Goal: Task Accomplishment & Management: Use online tool/utility

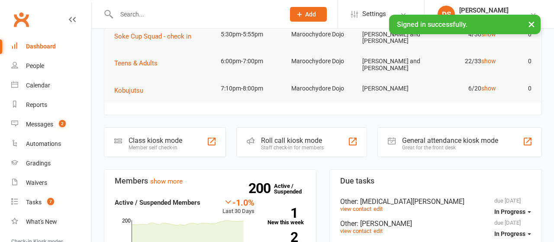
scroll to position [135, 0]
click at [296, 138] on div "Roll call kiosk mode" at bounding box center [292, 140] width 63 height 8
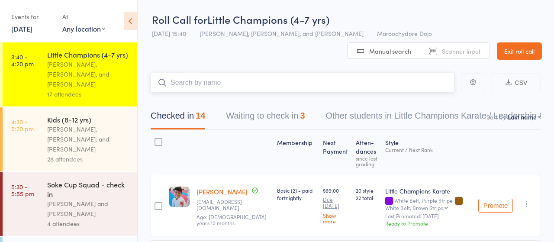
click at [266, 117] on button "Waiting to check in 3" at bounding box center [265, 117] width 79 height 23
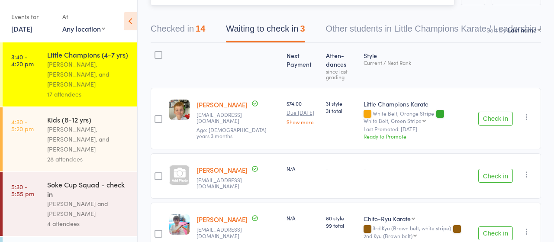
scroll to position [135, 0]
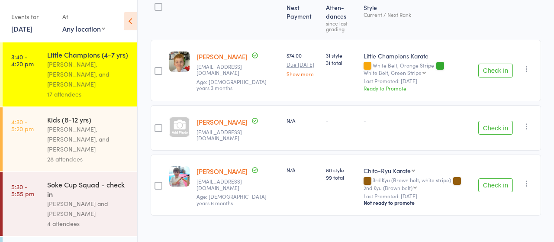
click at [492, 121] on button "Check in" at bounding box center [495, 128] width 35 height 14
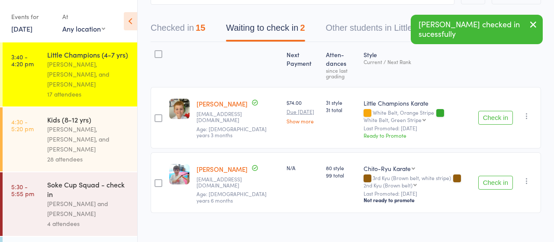
click at [179, 28] on button "Checked in 15" at bounding box center [177, 30] width 54 height 23
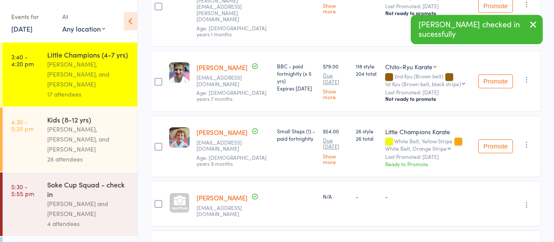
scroll to position [538, 0]
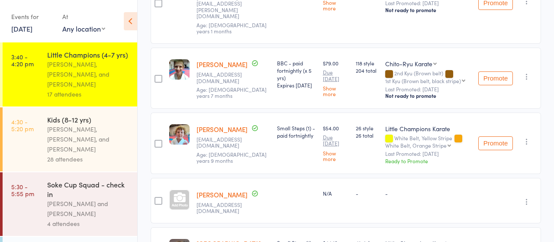
click at [213, 190] on link "Lachlan McMillan" at bounding box center [221, 194] width 51 height 9
click at [71, 124] on div "[PERSON_NAME], [PERSON_NAME], and [PERSON_NAME]" at bounding box center [88, 139] width 83 height 30
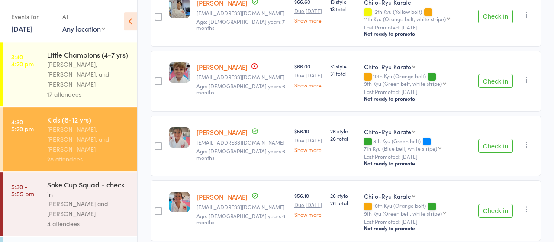
scroll to position [270, 0]
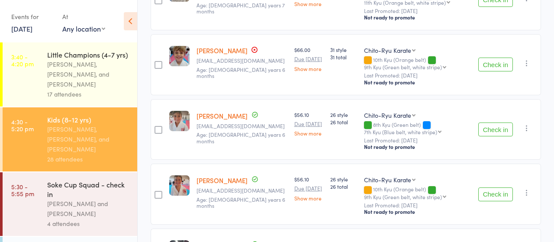
click at [487, 129] on button "Check in" at bounding box center [495, 129] width 35 height 14
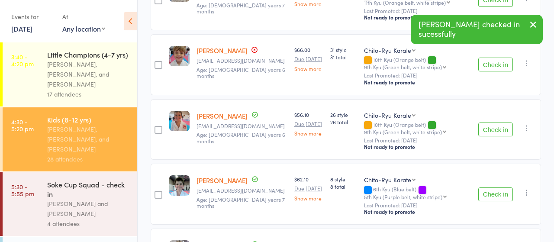
click at [487, 129] on button "Check in" at bounding box center [495, 129] width 35 height 14
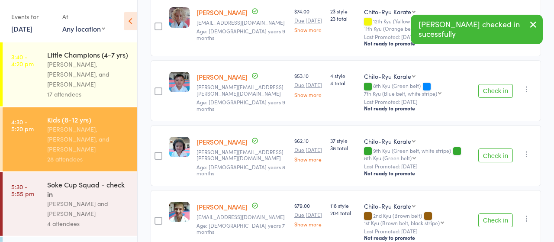
scroll to position [720, 0]
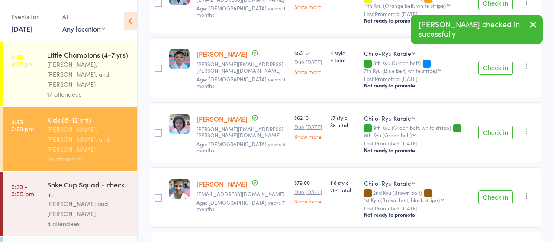
click at [490, 193] on button "Check in" at bounding box center [495, 197] width 35 height 14
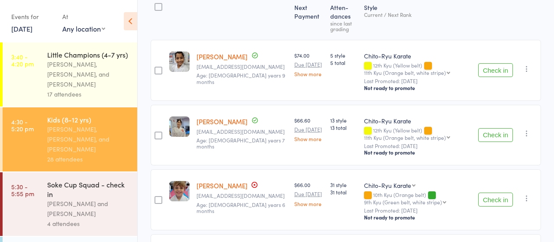
scroll to position [0, 0]
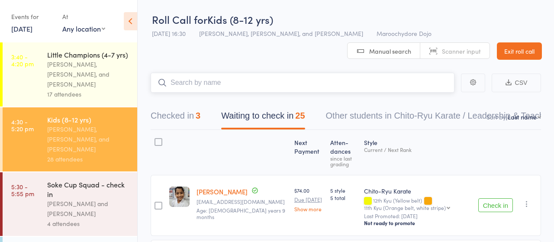
click at [228, 76] on input "search" at bounding box center [302, 83] width 304 height 20
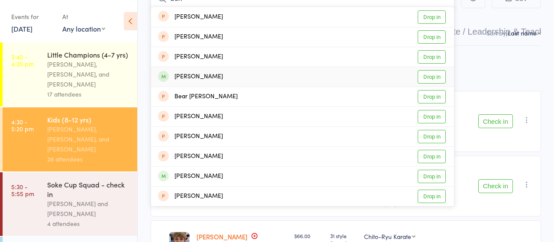
scroll to position [90, 0]
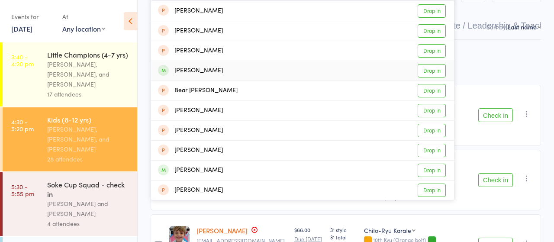
type input "ben"
click at [429, 73] on link "Drop in" at bounding box center [431, 70] width 28 height 13
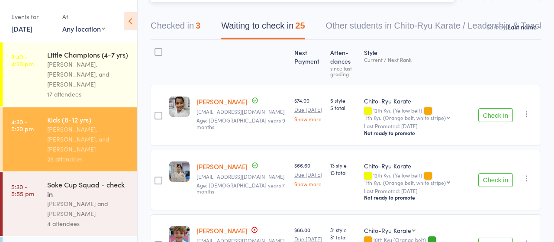
scroll to position [0, 0]
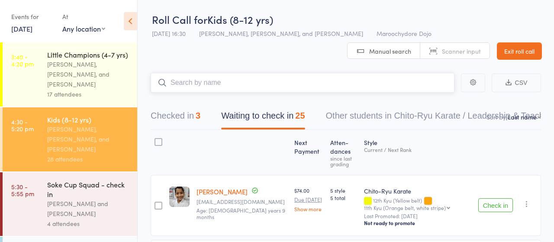
click at [198, 82] on input "search" at bounding box center [302, 83] width 304 height 20
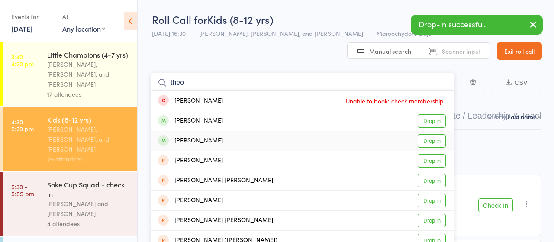
type input "theo"
click at [433, 141] on link "Drop in" at bounding box center [431, 140] width 28 height 13
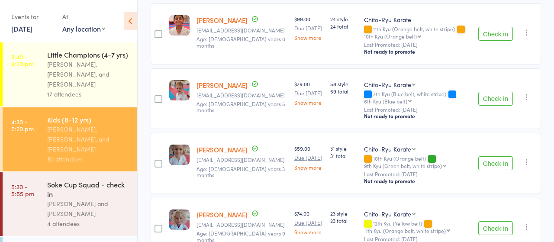
scroll to position [585, 0]
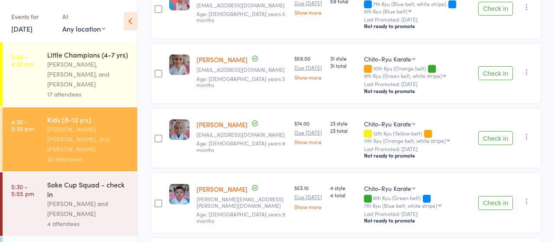
click at [493, 138] on button "Check in" at bounding box center [495, 138] width 35 height 14
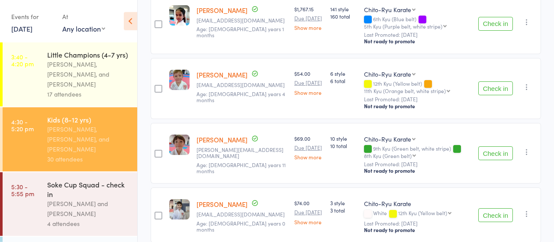
scroll to position [899, 0]
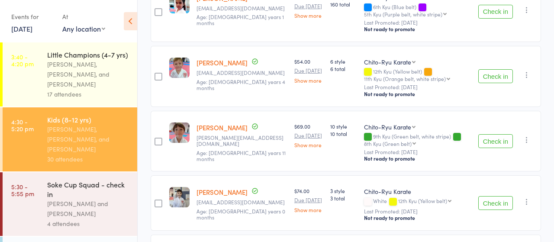
click at [491, 199] on button "Check in" at bounding box center [495, 203] width 35 height 14
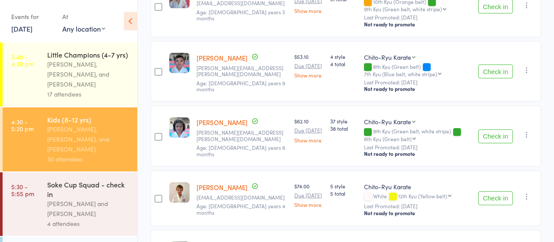
scroll to position [630, 0]
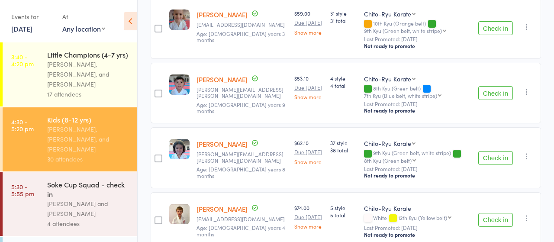
click at [212, 208] on link "[PERSON_NAME]" at bounding box center [221, 208] width 51 height 9
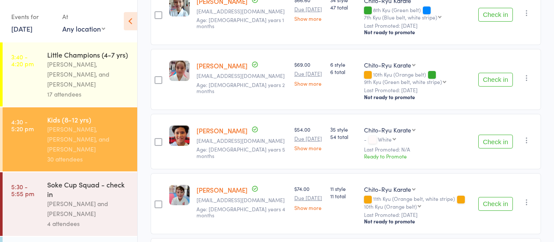
scroll to position [1349, 0]
click at [494, 198] on button "Check in" at bounding box center [495, 204] width 35 height 14
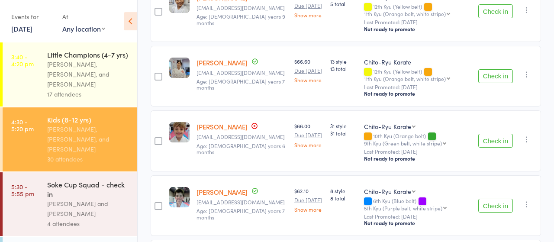
scroll to position [180, 0]
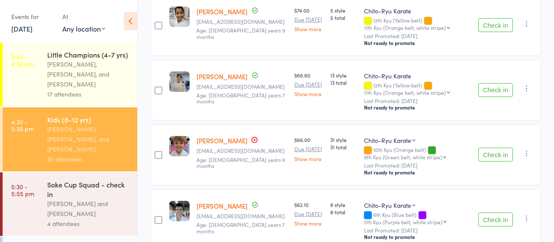
click at [222, 140] on link "[PERSON_NAME]" at bounding box center [221, 140] width 51 height 9
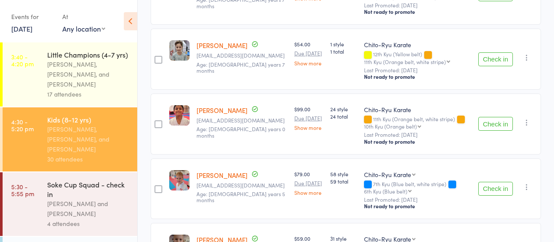
scroll to position [450, 0]
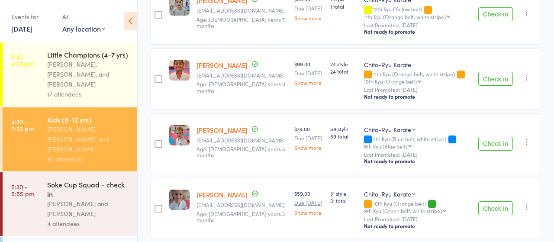
click at [496, 142] on button "Check in" at bounding box center [495, 144] width 35 height 14
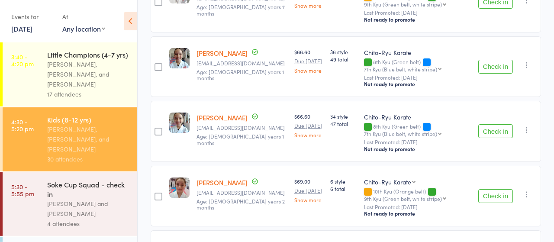
scroll to position [1169, 0]
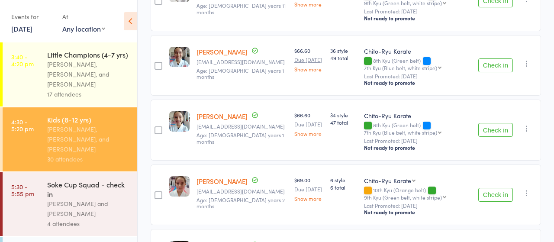
click at [493, 194] on button "Check in" at bounding box center [495, 195] width 35 height 14
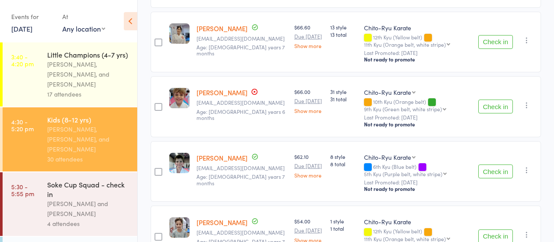
scroll to position [225, 0]
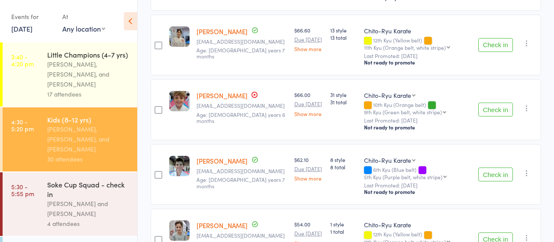
click at [497, 171] on button "Check in" at bounding box center [495, 174] width 35 height 14
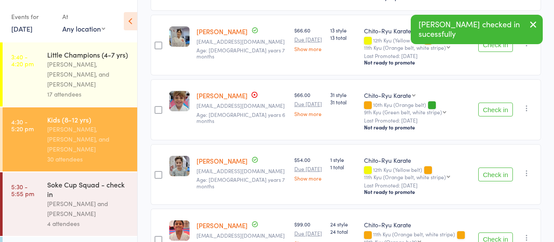
click at [491, 106] on button "Check in" at bounding box center [495, 109] width 35 height 14
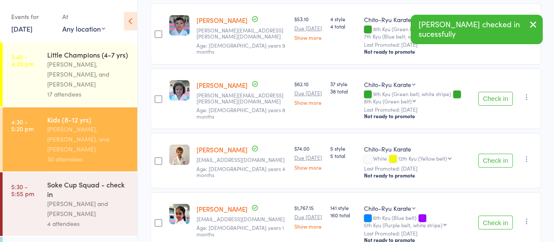
scroll to position [585, 0]
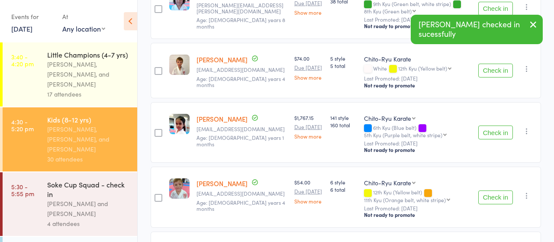
click at [495, 70] on button "Check in" at bounding box center [495, 71] width 35 height 14
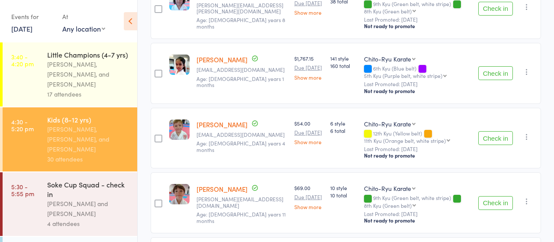
click at [498, 136] on button "Check in" at bounding box center [495, 138] width 35 height 14
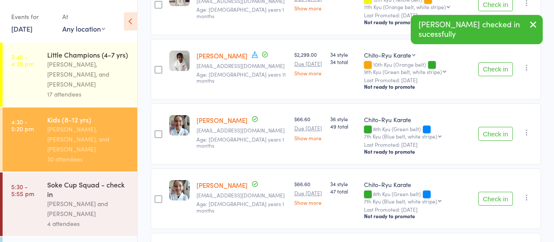
scroll to position [854, 0]
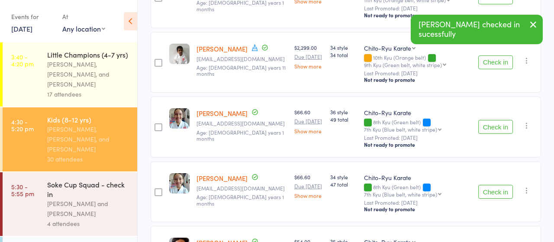
click at [495, 127] on button "Check in" at bounding box center [495, 127] width 35 height 14
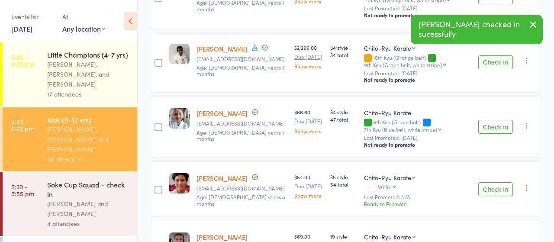
click at [495, 127] on button "Check in" at bounding box center [495, 127] width 35 height 14
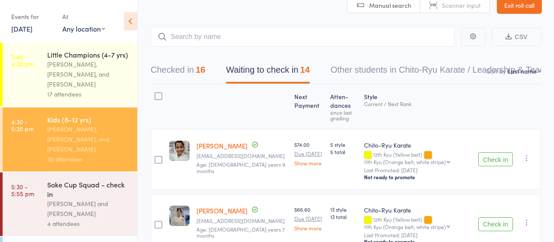
scroll to position [0, 0]
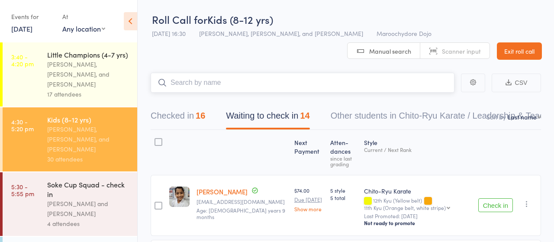
click at [196, 80] on input "search" at bounding box center [302, 83] width 304 height 20
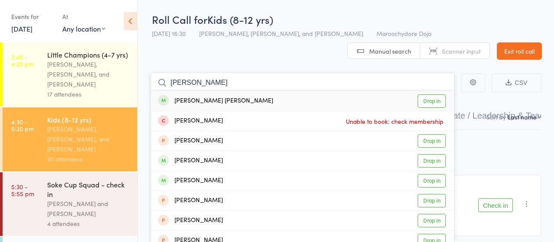
type input "marley"
click at [435, 100] on link "Drop in" at bounding box center [431, 100] width 28 height 13
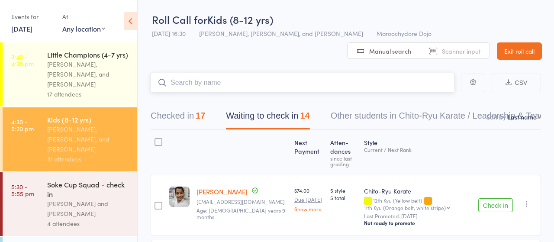
click at [226, 85] on input "search" at bounding box center [302, 83] width 304 height 20
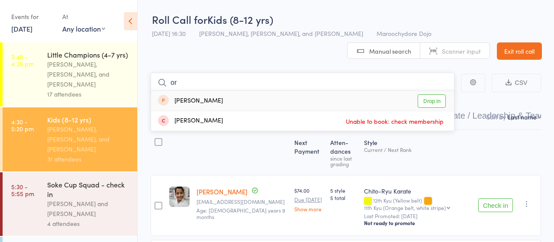
type input "o"
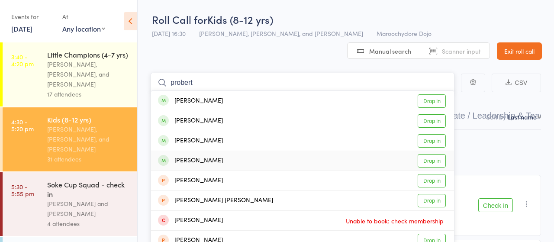
type input "probert"
click at [432, 159] on link "Drop in" at bounding box center [431, 160] width 28 height 13
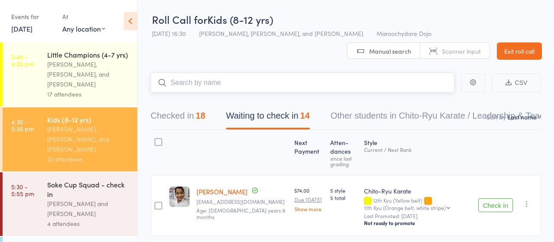
click at [196, 78] on input "search" at bounding box center [302, 83] width 304 height 20
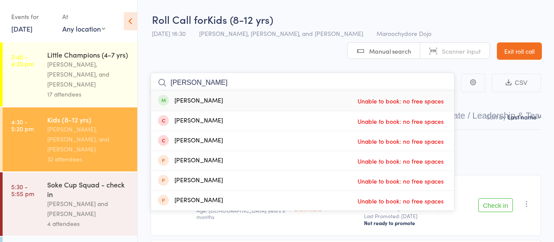
type input "woods"
click at [240, 54] on header "Roll Call for Kids (8-12 yrs) 13 Oct 16:30 Sandra Phillips, Martin Phillips, an…" at bounding box center [346, 30] width 416 height 60
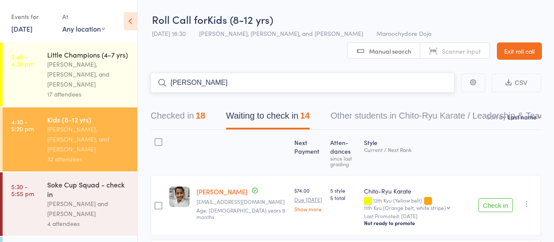
drag, startPoint x: 200, startPoint y: 83, endPoint x: 164, endPoint y: 84, distance: 36.4
click at [164, 84] on input "woods" at bounding box center [302, 83] width 304 height 20
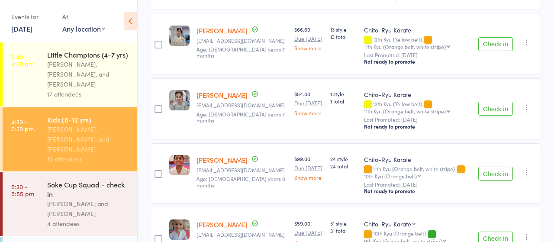
scroll to position [270, 0]
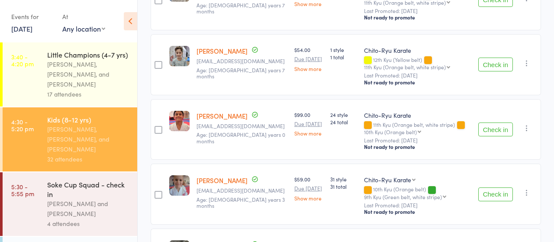
click at [491, 189] on button "Check in" at bounding box center [495, 194] width 35 height 14
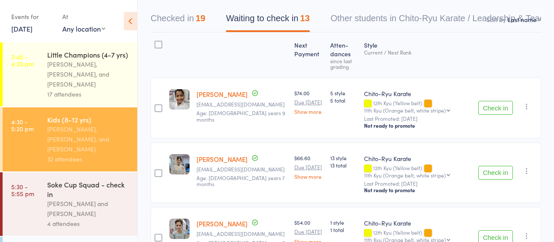
scroll to position [80, 0]
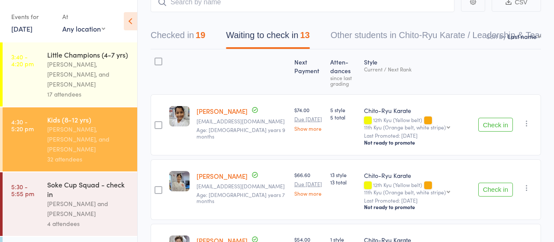
click at [496, 191] on button "Check in" at bounding box center [495, 189] width 35 height 14
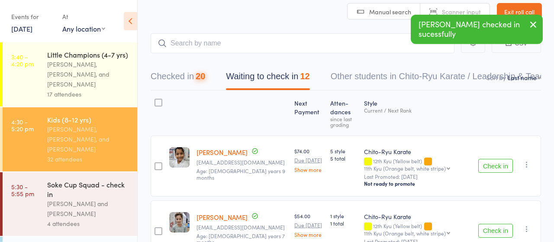
scroll to position [0, 0]
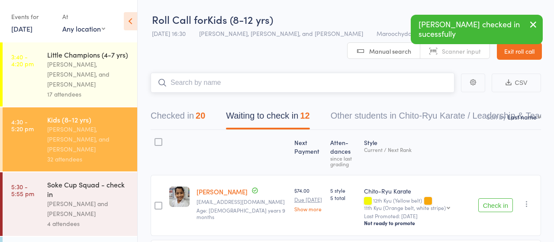
click at [194, 83] on input "search" at bounding box center [302, 83] width 304 height 20
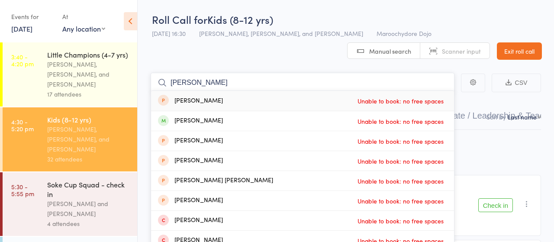
type input "ethan"
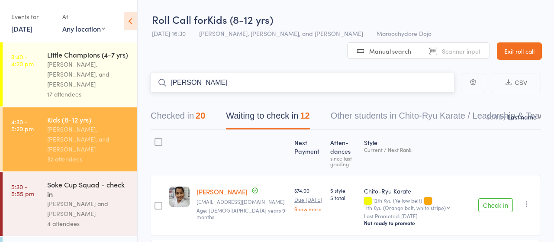
drag, startPoint x: 192, startPoint y: 85, endPoint x: 145, endPoint y: 82, distance: 46.8
click at [150, 82] on input "ethan" at bounding box center [302, 83] width 304 height 20
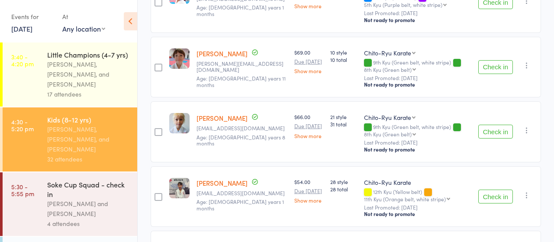
scroll to position [540, 0]
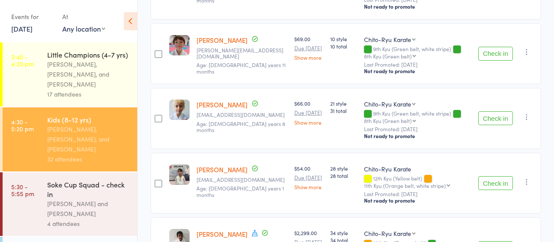
click at [496, 181] on button "Check in" at bounding box center [495, 183] width 35 height 14
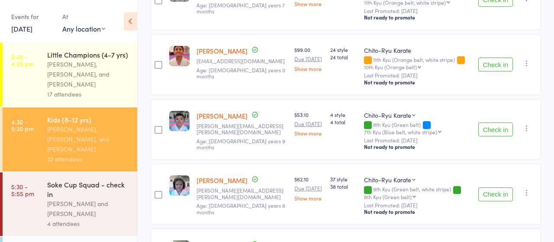
scroll to position [270, 0]
click at [489, 131] on button "Check in" at bounding box center [495, 129] width 35 height 14
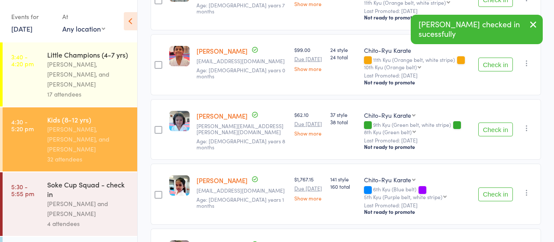
click at [491, 127] on button "Check in" at bounding box center [495, 129] width 35 height 14
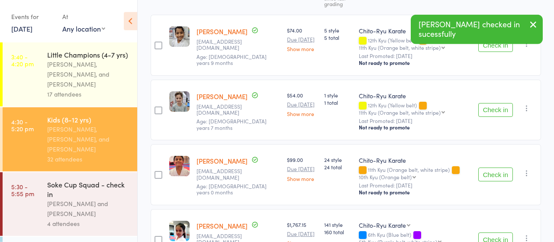
scroll to position [135, 0]
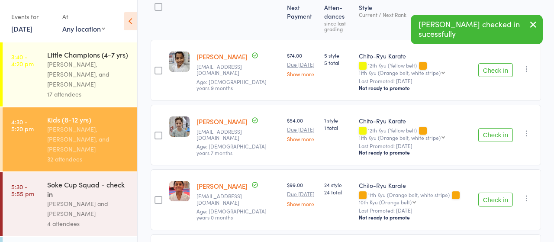
click at [493, 134] on button "Check in" at bounding box center [495, 135] width 35 height 14
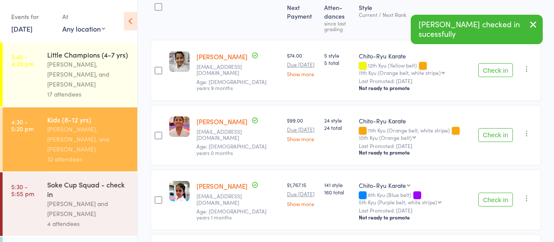
click at [497, 137] on button "Check in" at bounding box center [495, 135] width 35 height 14
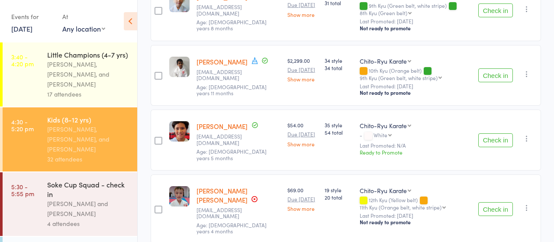
scroll to position [413, 0]
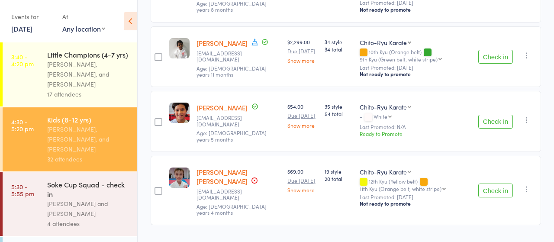
click at [497, 183] on button "Check in" at bounding box center [495, 190] width 35 height 14
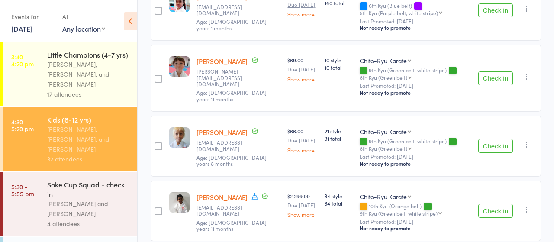
scroll to position [259, 0]
click at [499, 78] on button "Check in" at bounding box center [495, 79] width 35 height 14
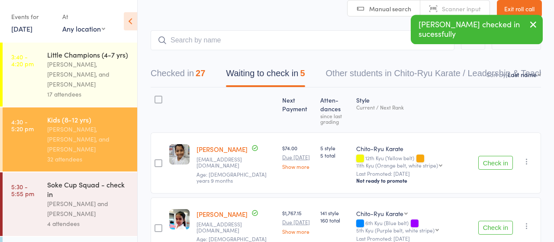
scroll to position [0, 0]
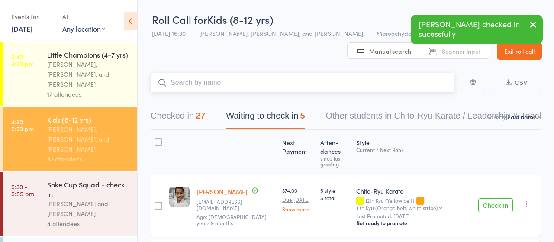
click at [214, 85] on input "search" at bounding box center [302, 83] width 304 height 20
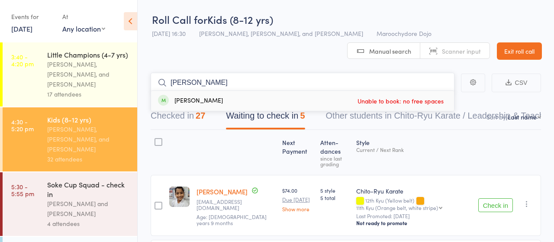
type input "zhou"
drag, startPoint x: 198, startPoint y: 84, endPoint x: 159, endPoint y: 89, distance: 39.6
click at [159, 89] on input "zhou" at bounding box center [302, 83] width 304 height 20
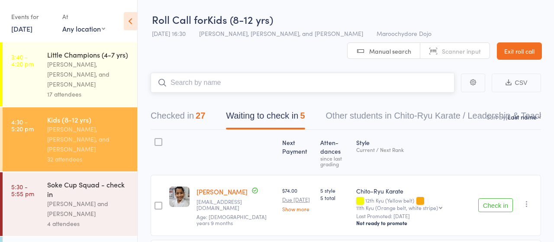
click at [224, 86] on input "search" at bounding box center [302, 83] width 304 height 20
click at [176, 118] on button "Checked in 27" at bounding box center [177, 117] width 54 height 23
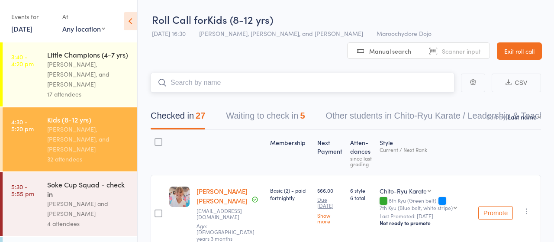
click at [263, 114] on button "Waiting to check in 5" at bounding box center [265, 117] width 79 height 23
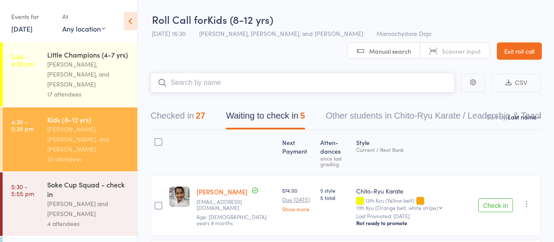
click at [218, 83] on input "search" at bounding box center [302, 83] width 304 height 20
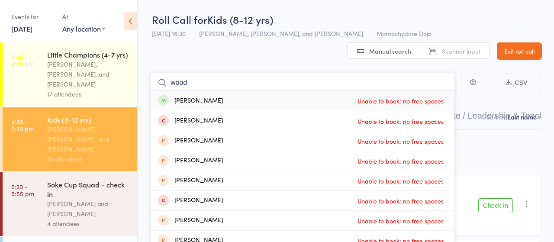
drag, startPoint x: 197, startPoint y: 83, endPoint x: 160, endPoint y: 86, distance: 36.5
click at [167, 84] on input "wood" at bounding box center [302, 83] width 304 height 20
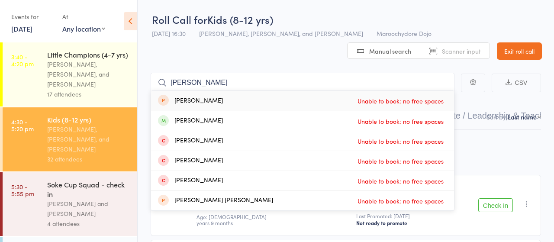
click at [262, 55] on header "Roll Call for Kids (8-12 yrs) 13 Oct 16:30 Sandra Phillips, Martin Phillips, an…" at bounding box center [346, 30] width 416 height 60
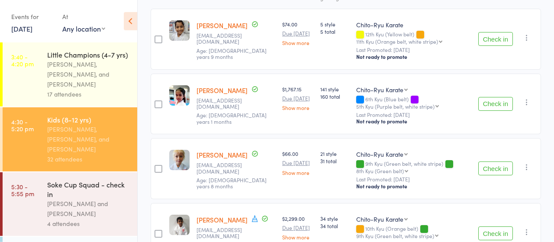
scroll to position [150, 0]
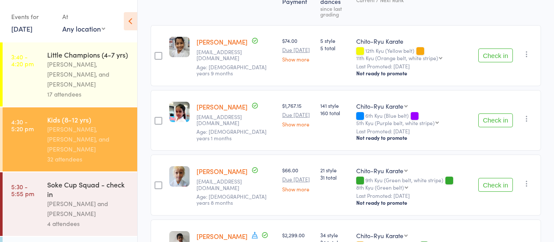
click at [528, 118] on icon "button" at bounding box center [526, 118] width 9 height 9
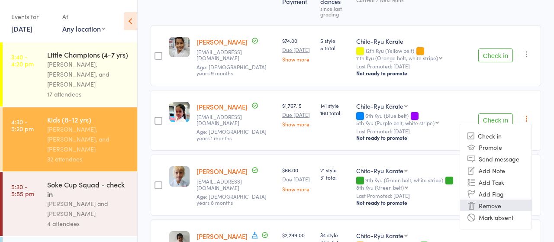
click at [486, 204] on li "Remove" at bounding box center [495, 205] width 71 height 12
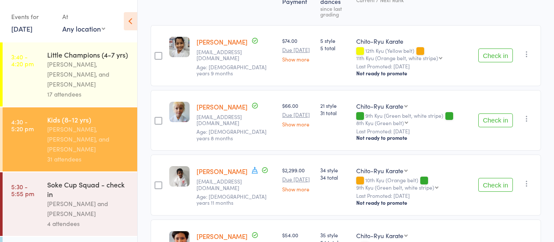
scroll to position [0, 0]
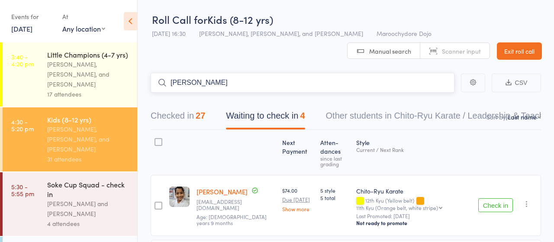
drag, startPoint x: 205, startPoint y: 80, endPoint x: 144, endPoint y: 75, distance: 61.6
click at [150, 75] on input "heger" at bounding box center [302, 83] width 304 height 20
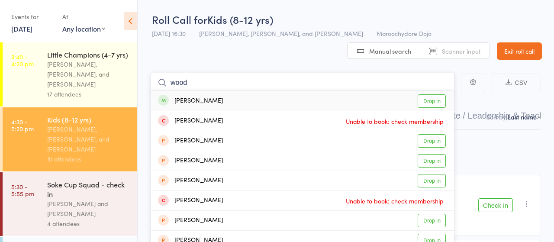
type input "wood"
click at [423, 101] on link "Drop in" at bounding box center [431, 100] width 28 height 13
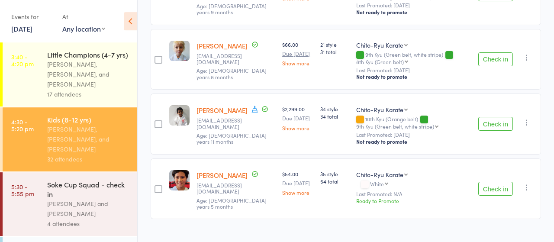
scroll to position [220, 0]
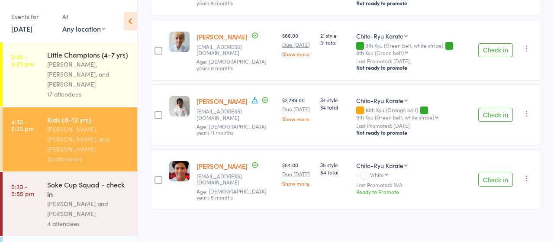
click at [526, 174] on icon "button" at bounding box center [526, 178] width 9 height 9
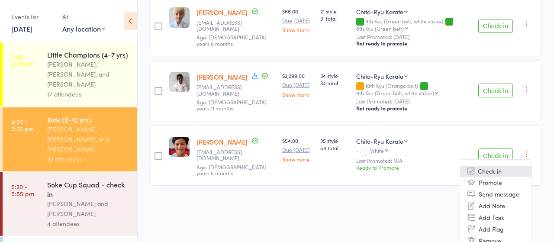
scroll to position [263, 0]
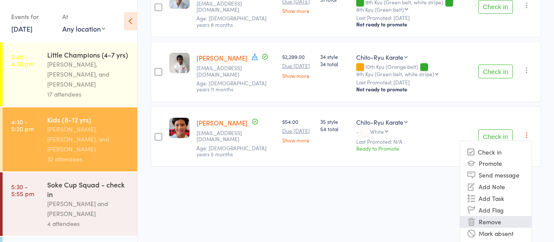
click at [487, 218] on li "Remove" at bounding box center [495, 222] width 71 height 12
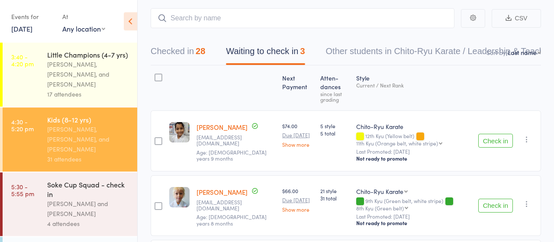
scroll to position [0, 0]
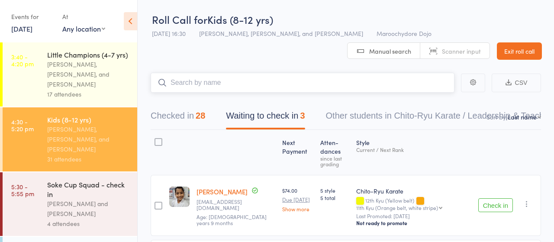
click at [201, 78] on input "search" at bounding box center [302, 83] width 304 height 20
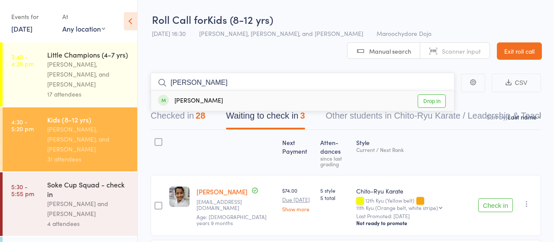
type input "zhou"
click at [433, 101] on link "Drop in" at bounding box center [431, 100] width 28 height 13
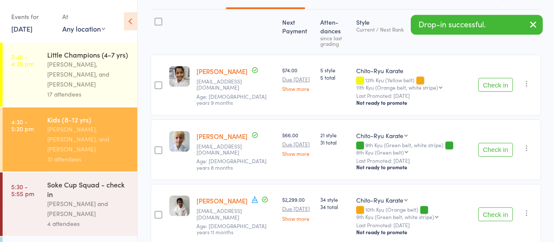
scroll to position [135, 0]
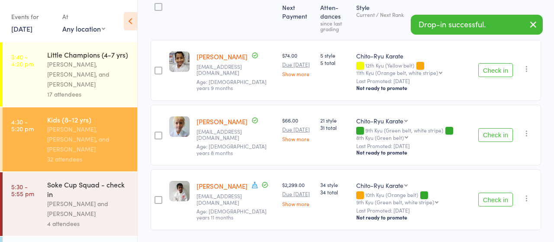
click at [526, 198] on icon "button" at bounding box center [526, 198] width 9 height 9
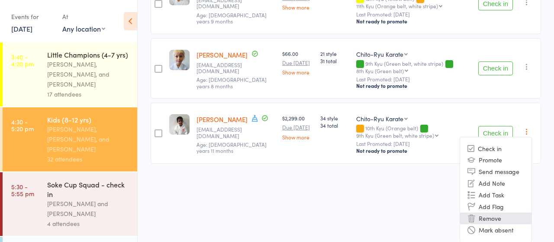
click at [486, 218] on li "Remove" at bounding box center [495, 218] width 71 height 12
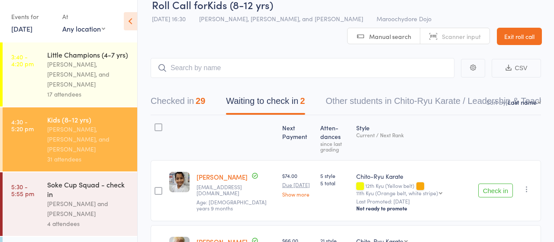
scroll to position [6, 0]
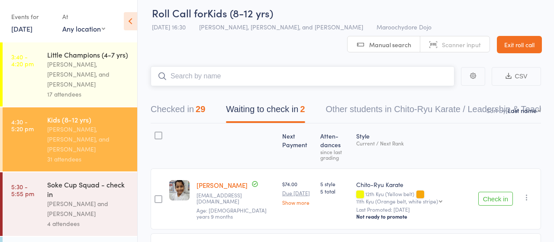
click at [236, 79] on input "search" at bounding box center [302, 76] width 304 height 20
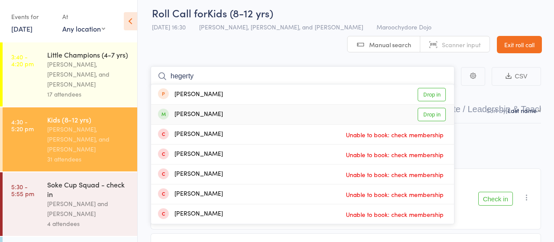
type input "hegerty"
click at [435, 116] on link "Drop in" at bounding box center [431, 114] width 28 height 13
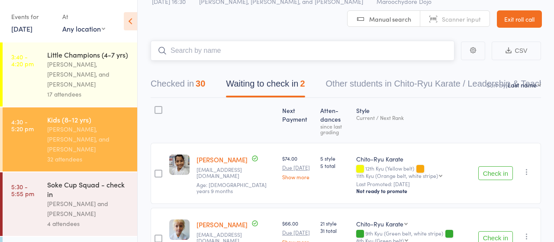
scroll to position [45, 0]
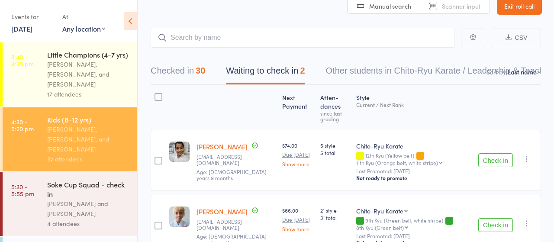
click at [525, 159] on icon "button" at bounding box center [526, 158] width 9 height 9
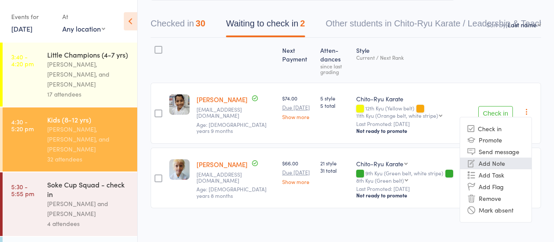
scroll to position [96, 0]
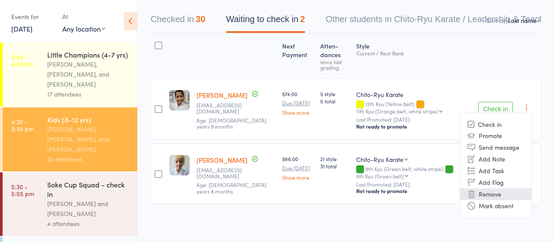
click at [485, 195] on li "Remove" at bounding box center [495, 194] width 71 height 12
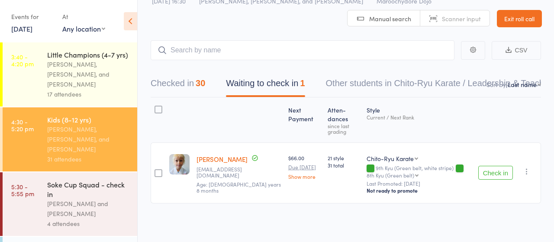
scroll to position [23, 0]
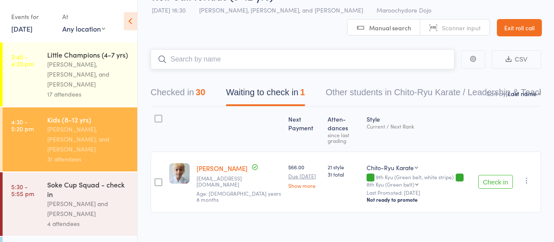
click at [218, 61] on input "search" at bounding box center [302, 59] width 304 height 20
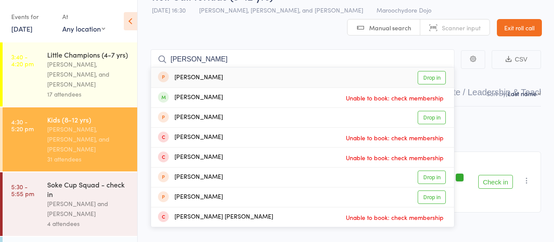
click at [272, 36] on main "watts Kirra Watts Drop in Ethan Watts Unable to book: check membership Sage Wat…" at bounding box center [346, 143] width 416 height 214
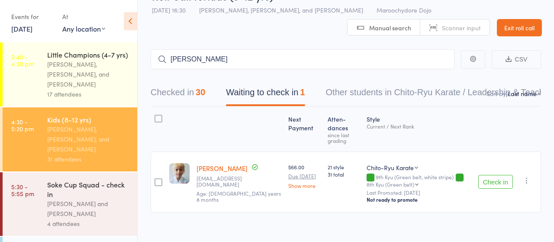
click at [176, 92] on button "Checked in 30" at bounding box center [177, 94] width 54 height 23
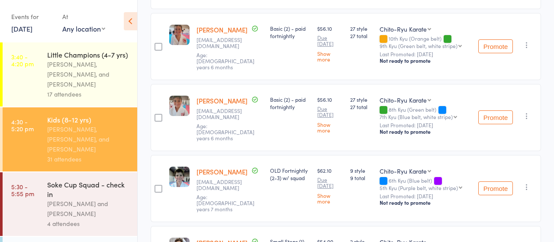
scroll to position [0, 0]
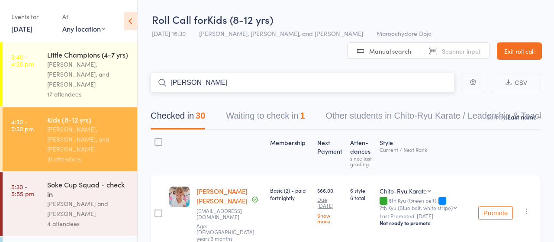
click at [198, 84] on input "watts" at bounding box center [302, 83] width 304 height 20
type input "watts"
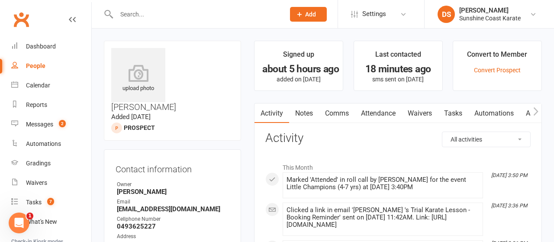
click at [420, 112] on link "Waivers" at bounding box center [419, 113] width 36 height 20
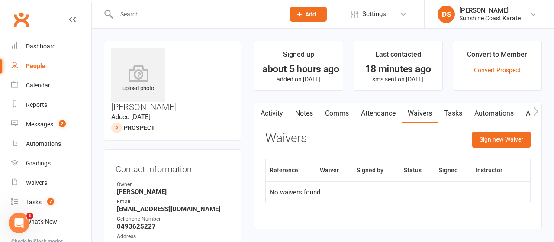
click at [333, 111] on link "Comms" at bounding box center [337, 113] width 36 height 20
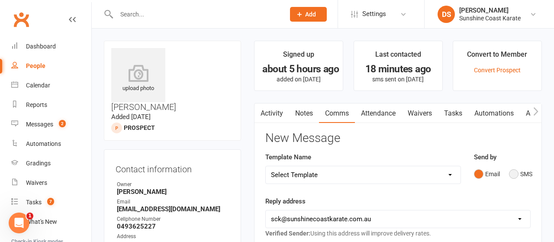
click at [512, 173] on button "SMS" at bounding box center [520, 174] width 23 height 16
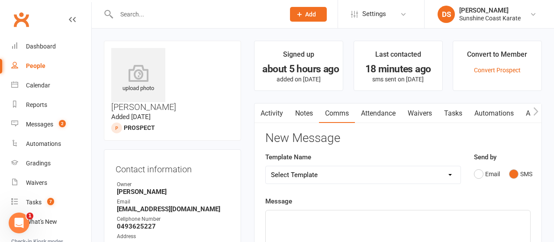
select select "87"
click option "[SMS] Trail Lesson Follow Up (1 Lesson Option)" at bounding box center [0, 0] width 0 height 0
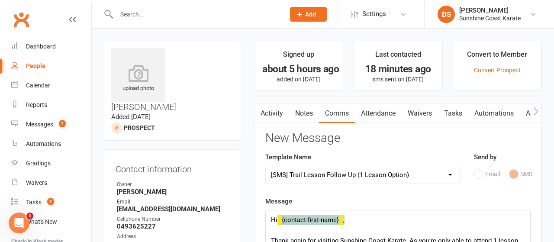
drag, startPoint x: 277, startPoint y: 219, endPoint x: 346, endPoint y: 221, distance: 68.8
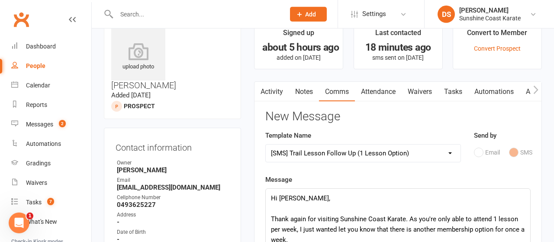
scroll to position [45, 0]
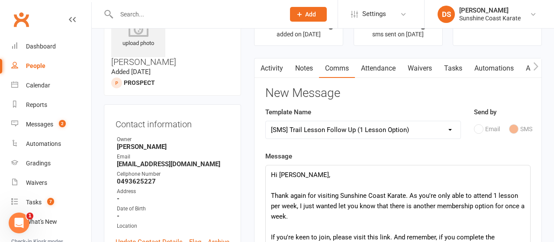
click at [417, 195] on div "Hi Lachlan , Thank again for visiting Sunshine Coast Karate. As you're only abl…" at bounding box center [398, 236] width 264 height 142
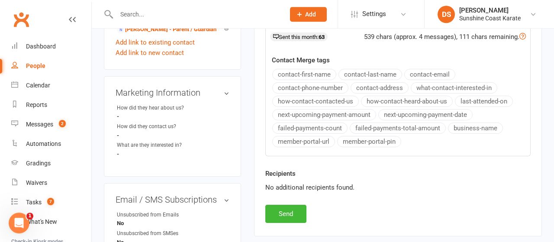
scroll to position [405, 0]
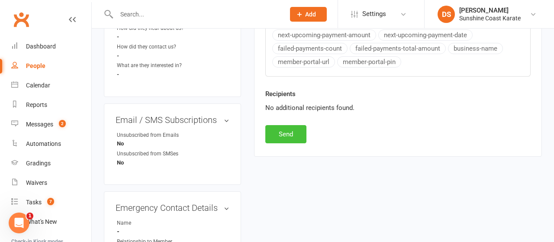
click at [274, 128] on button "Send" at bounding box center [285, 134] width 41 height 18
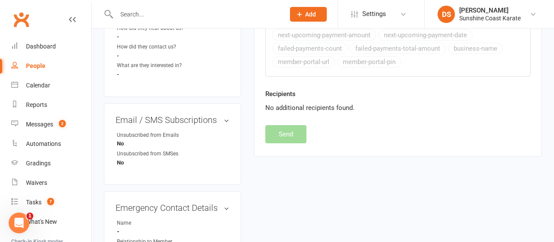
select select
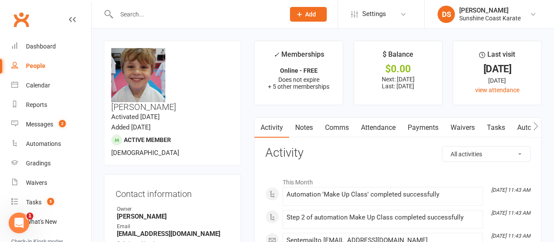
click at [416, 128] on link "Payments" at bounding box center [422, 128] width 43 height 20
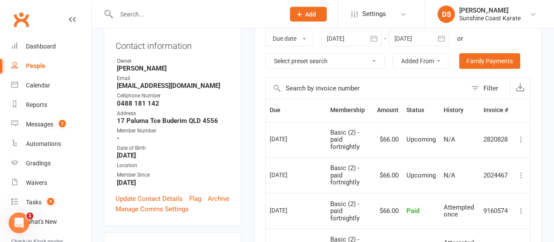
scroll to position [90, 0]
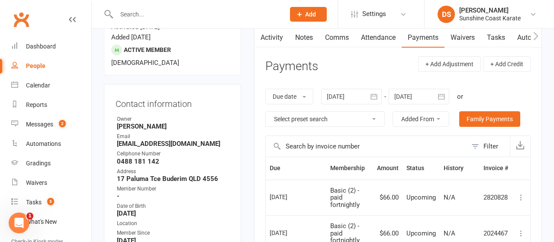
click at [346, 96] on div at bounding box center [351, 97] width 61 height 16
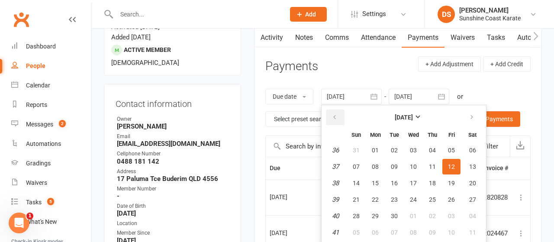
click at [332, 115] on button "button" at bounding box center [335, 117] width 19 height 16
click at [389, 149] on button "03" at bounding box center [394, 150] width 18 height 16
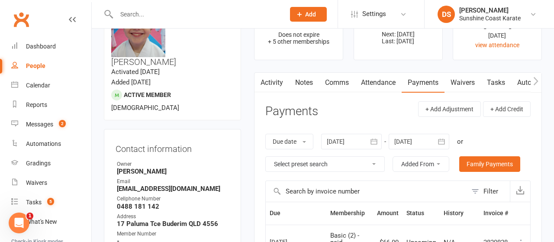
scroll to position [0, 0]
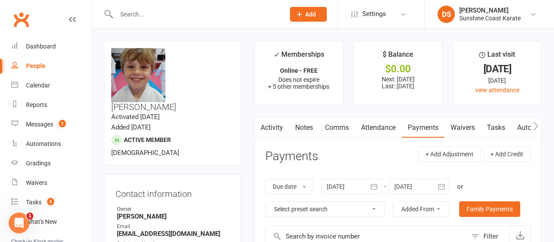
click at [375, 184] on icon "button" at bounding box center [373, 186] width 6 height 6
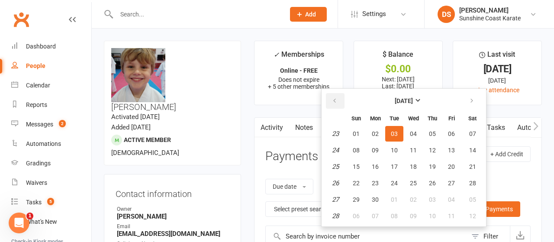
click at [337, 99] on icon "button" at bounding box center [334, 100] width 6 height 7
click at [397, 133] on span "28" at bounding box center [393, 133] width 7 height 7
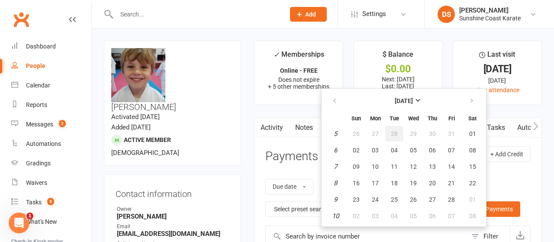
type input "28 Jan 2025"
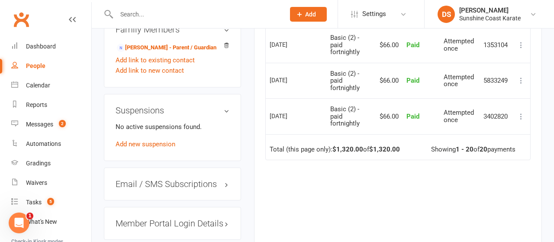
scroll to position [801, 0]
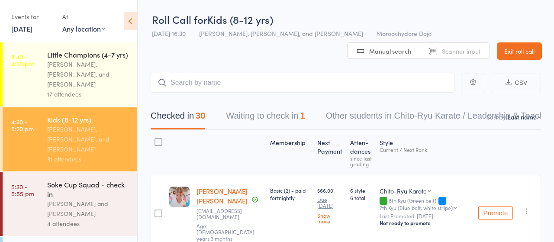
click at [261, 117] on button "Waiting to check in 1" at bounding box center [265, 117] width 79 height 23
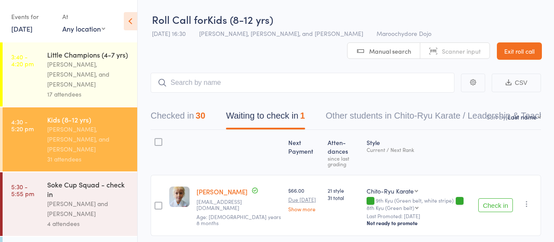
click at [193, 81] on input "search" at bounding box center [302, 83] width 304 height 20
drag, startPoint x: 180, startPoint y: 116, endPoint x: 219, endPoint y: 117, distance: 39.4
click at [179, 117] on button "Checked in 30" at bounding box center [177, 117] width 54 height 23
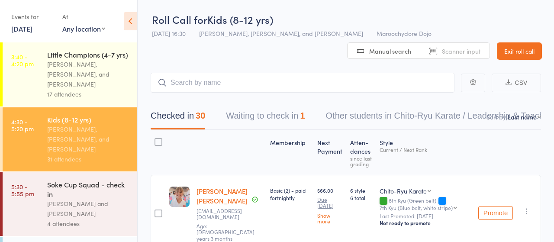
scroll to position [0, 0]
click at [214, 84] on input "search" at bounding box center [302, 83] width 304 height 20
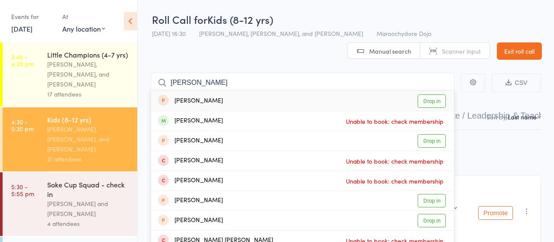
click at [224, 52] on header "Roll Call for Kids (8-12 yrs) 13 Oct 16:30 Sandra Phillips, Martin Phillips, an…" at bounding box center [346, 30] width 416 height 60
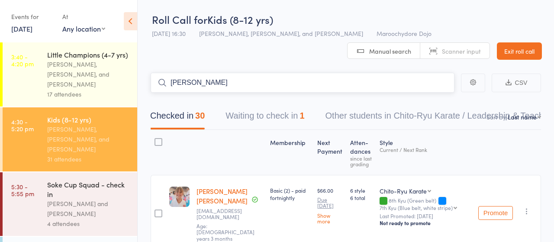
click at [219, 83] on input "watts" at bounding box center [302, 83] width 304 height 20
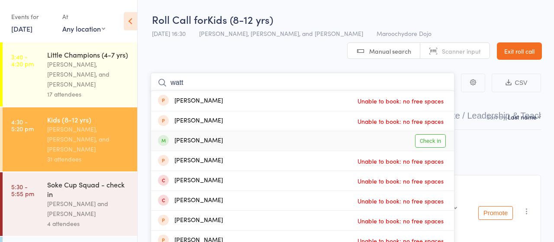
type input "watt"
click at [425, 142] on link "Check in" at bounding box center [430, 140] width 31 height 13
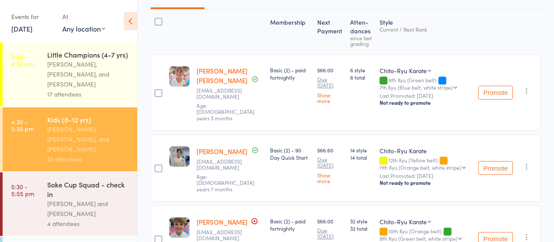
scroll to position [135, 0]
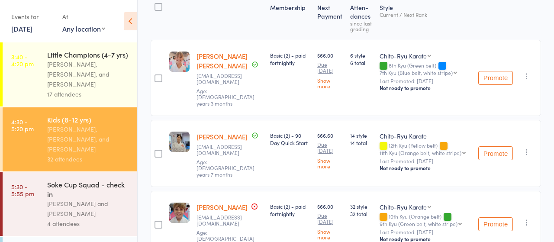
click at [72, 179] on div "Soke Cup Squad - check in" at bounding box center [88, 188] width 83 height 19
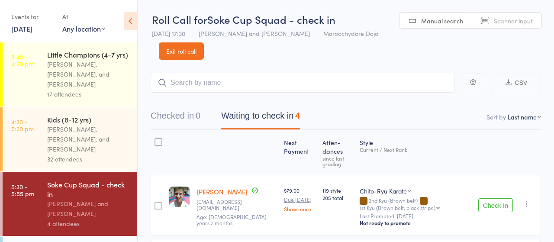
click at [203, 83] on input "search" at bounding box center [302, 83] width 304 height 20
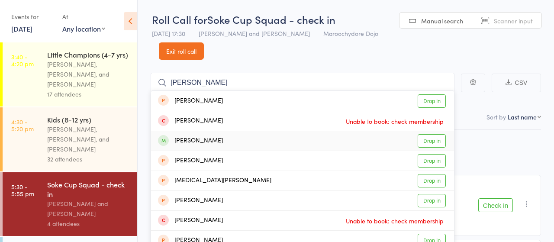
type input "[PERSON_NAME]"
click at [426, 142] on link "Drop in" at bounding box center [431, 140] width 28 height 13
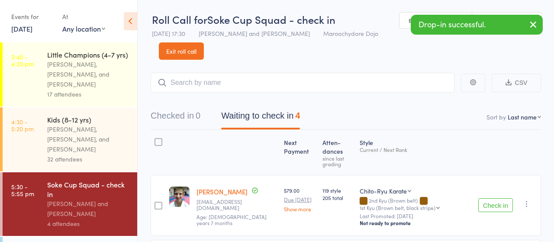
click at [493, 205] on button "Check in" at bounding box center [495, 205] width 35 height 14
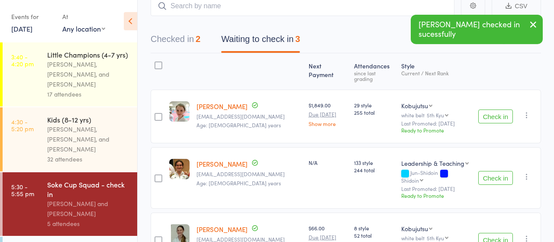
scroll to position [90, 0]
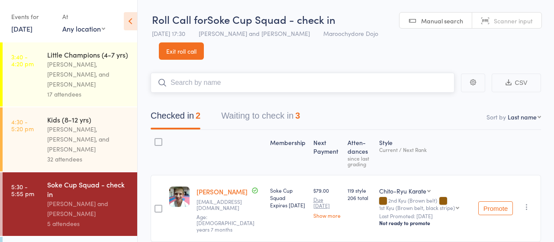
click at [252, 116] on button "Waiting to check in 3" at bounding box center [260, 117] width 79 height 23
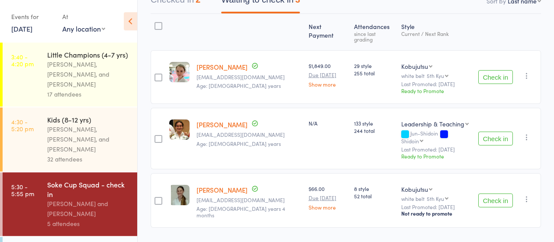
scroll to position [127, 0]
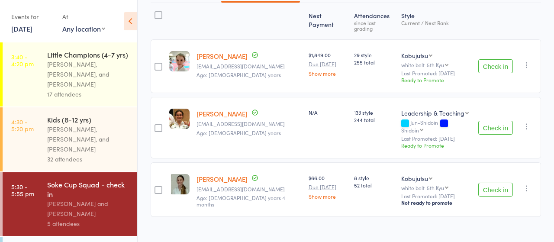
click at [493, 121] on button "Check in" at bounding box center [495, 128] width 35 height 14
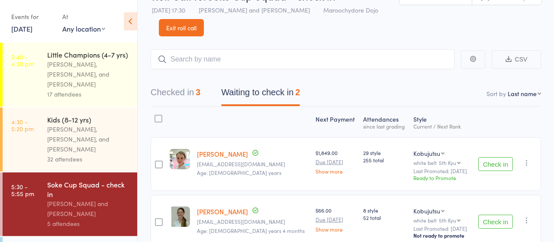
scroll to position [23, 0]
click at [171, 96] on button "Checked in 3" at bounding box center [175, 94] width 50 height 23
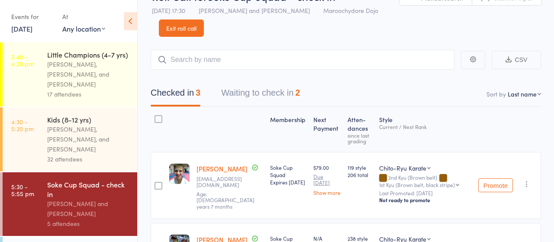
click at [529, 183] on icon "button" at bounding box center [526, 183] width 9 height 9
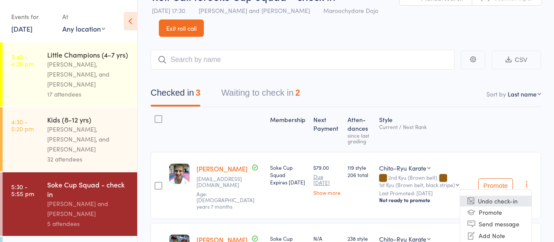
click at [497, 196] on li "Undo check-in" at bounding box center [495, 200] width 71 height 11
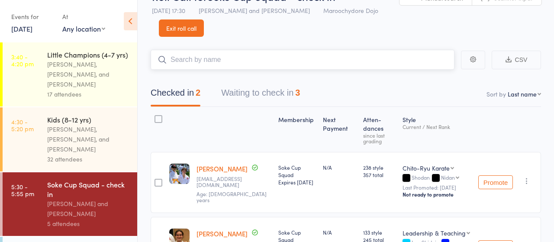
click at [216, 58] on input "search" at bounding box center [302, 60] width 304 height 20
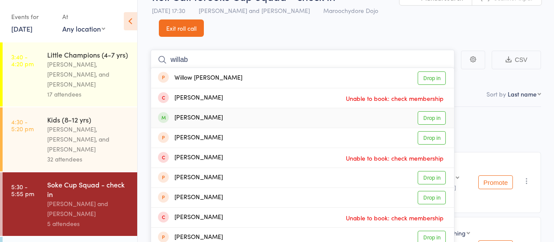
type input "willab"
click at [433, 118] on link "Drop in" at bounding box center [431, 117] width 28 height 13
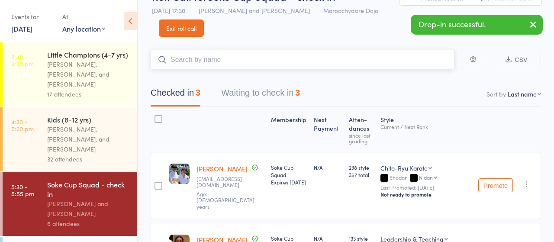
click at [192, 62] on input "search" at bounding box center [302, 60] width 304 height 20
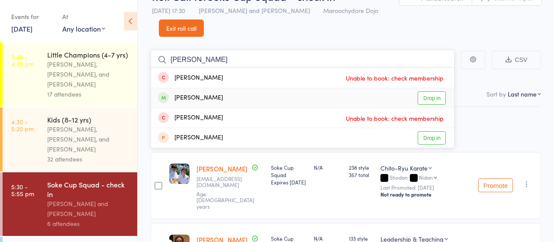
type input "[PERSON_NAME]"
click at [436, 98] on link "Drop in" at bounding box center [431, 97] width 28 height 13
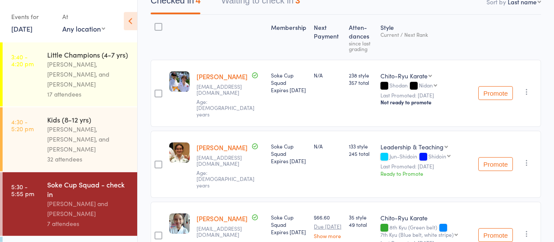
scroll to position [158, 0]
